Goal: Transaction & Acquisition: Purchase product/service

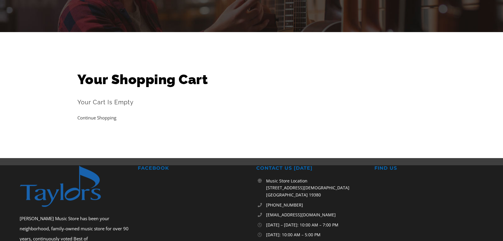
scroll to position [129, 0]
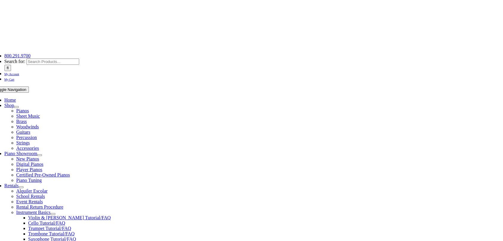
scroll to position [33, 0]
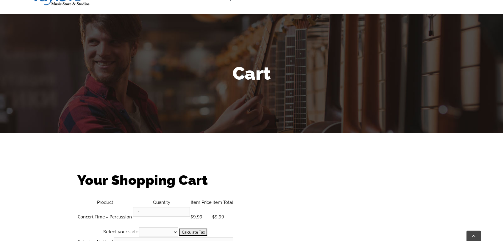
scroll to position [99, 0]
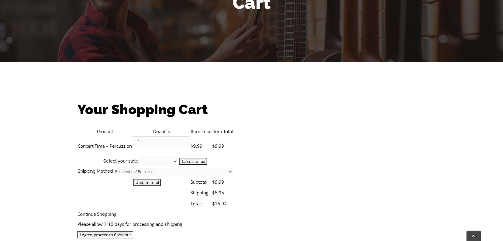
click at [178, 157] on select "Alabama Alaska Arizona Arkansas California Colorado Connecticut Delaware D. C. …" at bounding box center [158, 162] width 39 height 10
select select "PA"
click at [178, 157] on select "Alabama Alaska Arizona Arkansas California Colorado Connecticut Delaware D. C. …" at bounding box center [158, 162] width 39 height 10
click at [133, 231] on input "I Agree, proceed to Checkout" at bounding box center [105, 234] width 56 height 7
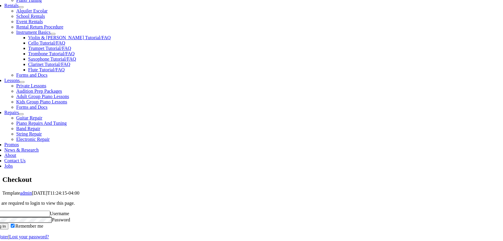
scroll to position [218, 0]
